Goal: Task Accomplishment & Management: Use online tool/utility

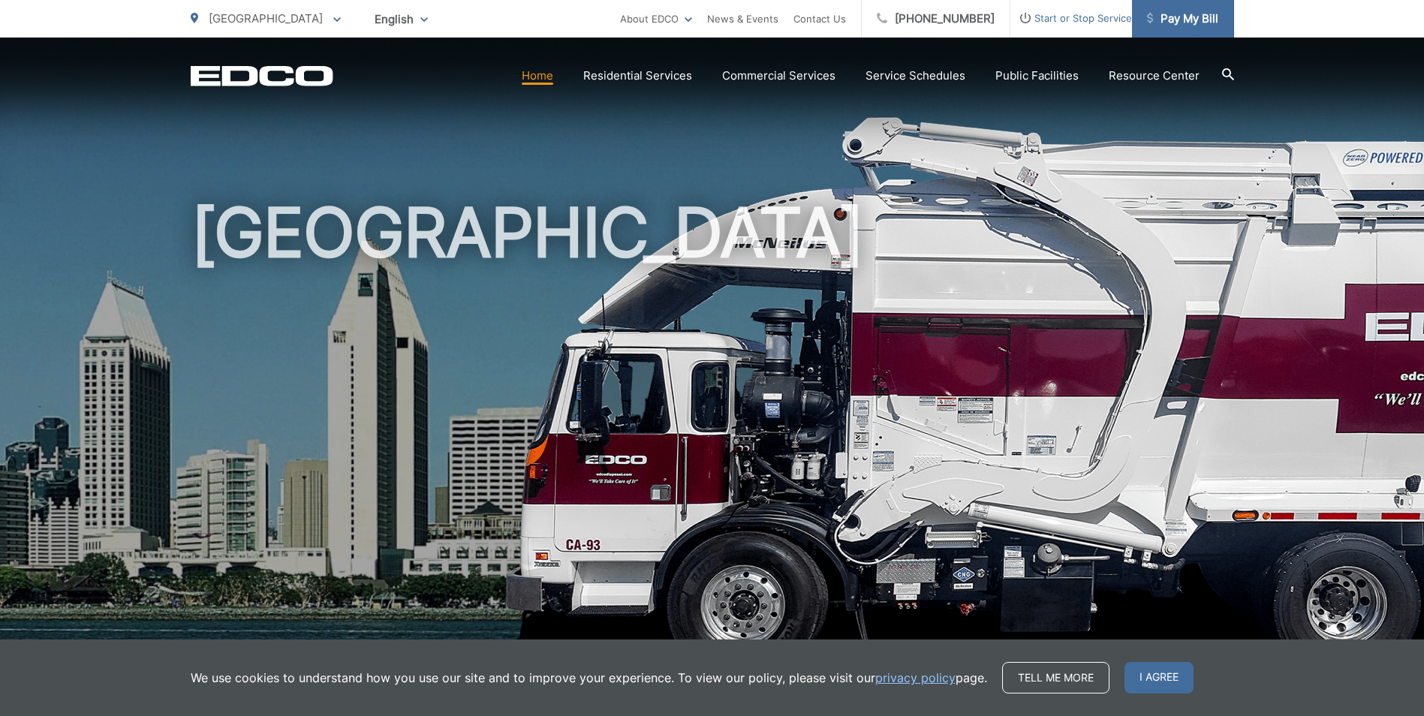
click at [1201, 29] on link "Pay My Bill" at bounding box center [1183, 19] width 102 height 38
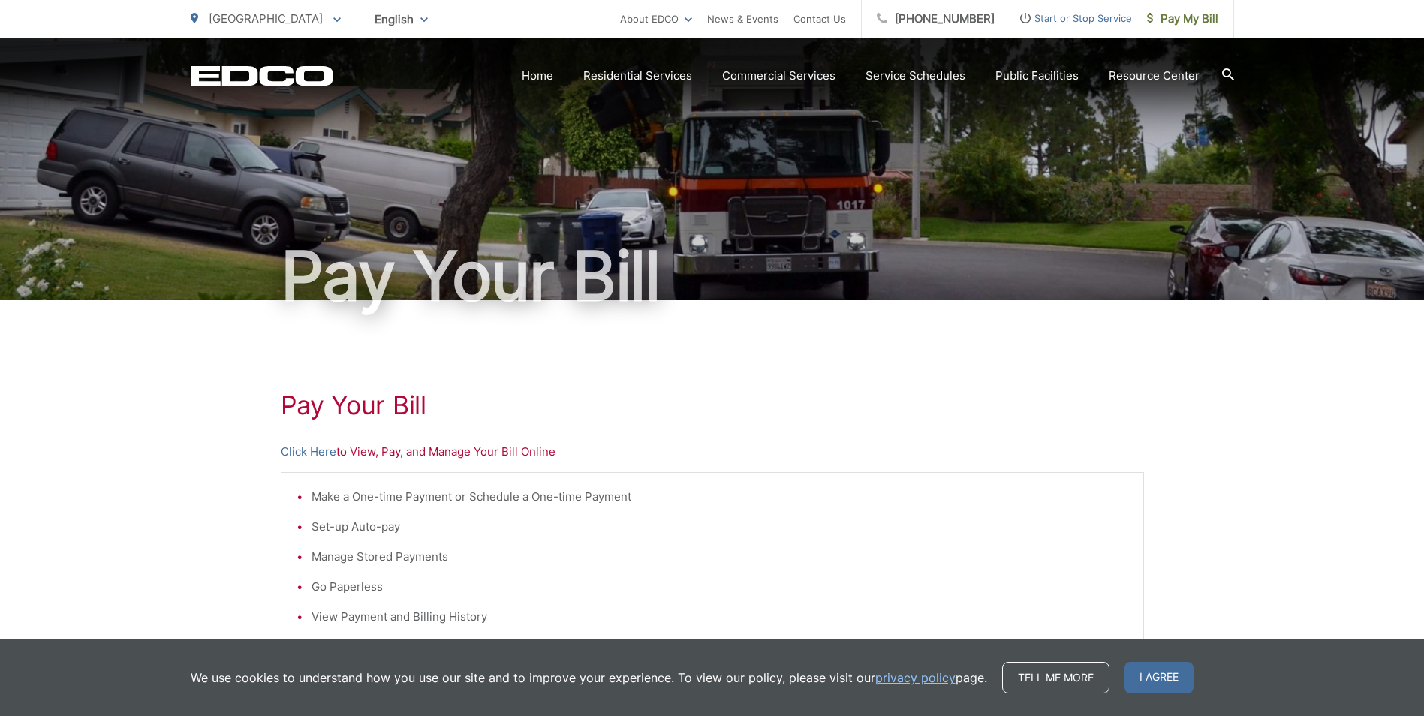
click at [364, 464] on div "Pay Your [PERSON_NAME] Here to View, Pay, and Manage Your Bill Online Make a On…" at bounding box center [712, 637] width 863 height 674
click at [382, 452] on p "Click Here to View, Pay, and Manage Your Bill Online" at bounding box center [712, 452] width 863 height 18
click at [323, 456] on link "Click Here" at bounding box center [309, 452] width 56 height 18
